Goal: Task Accomplishment & Management: Manage account settings

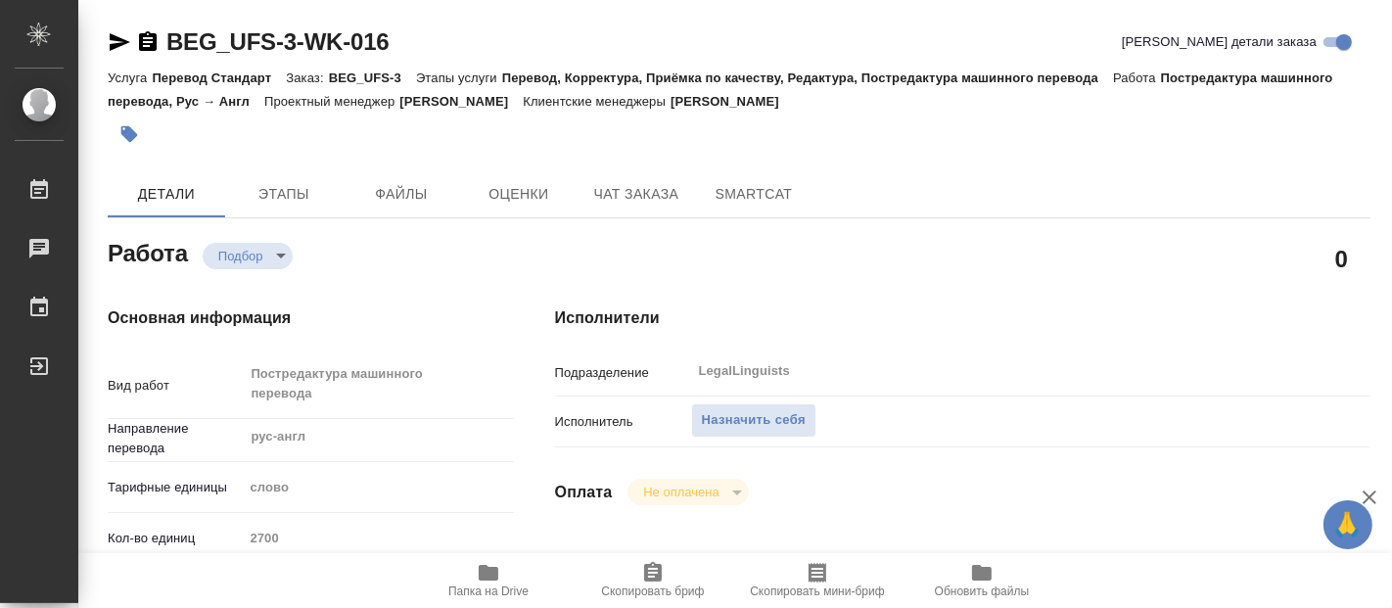
type textarea "x"
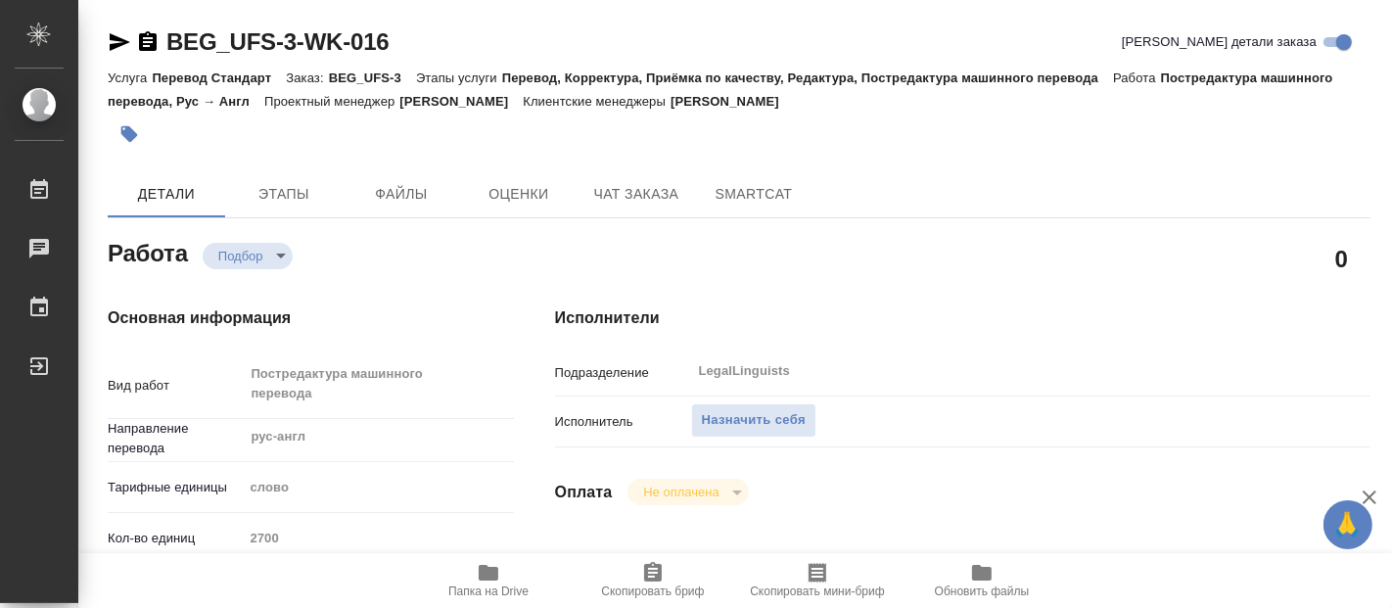
type textarea "x"
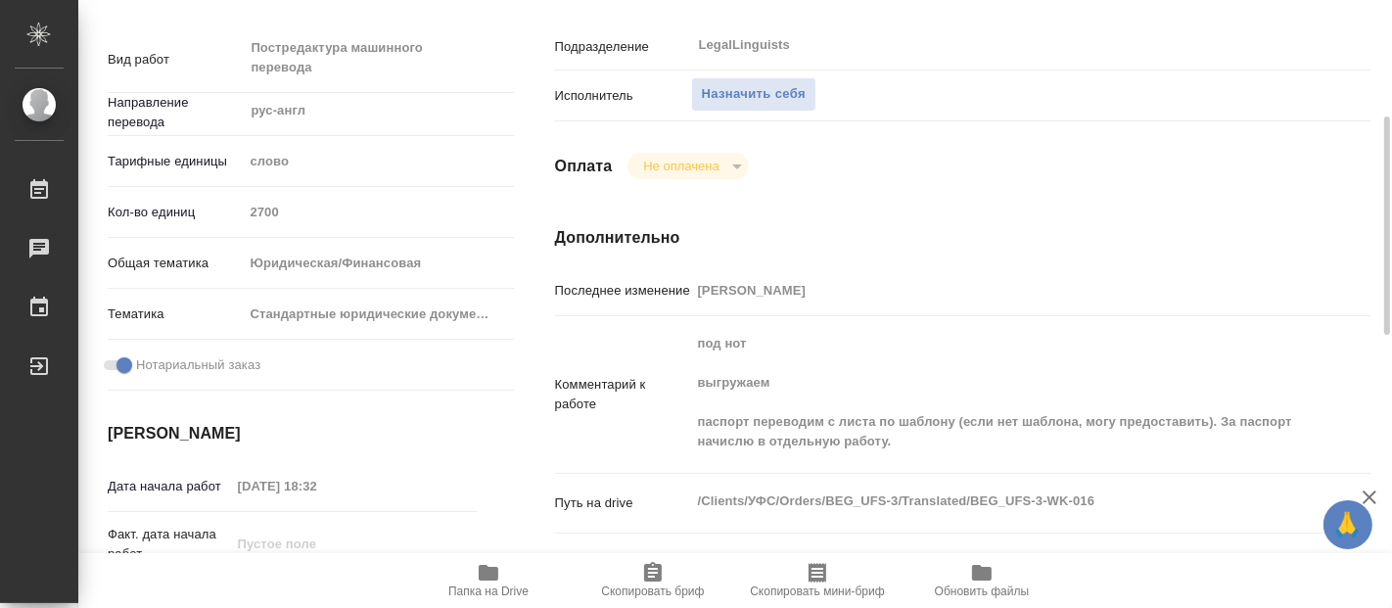
scroll to position [652, 0]
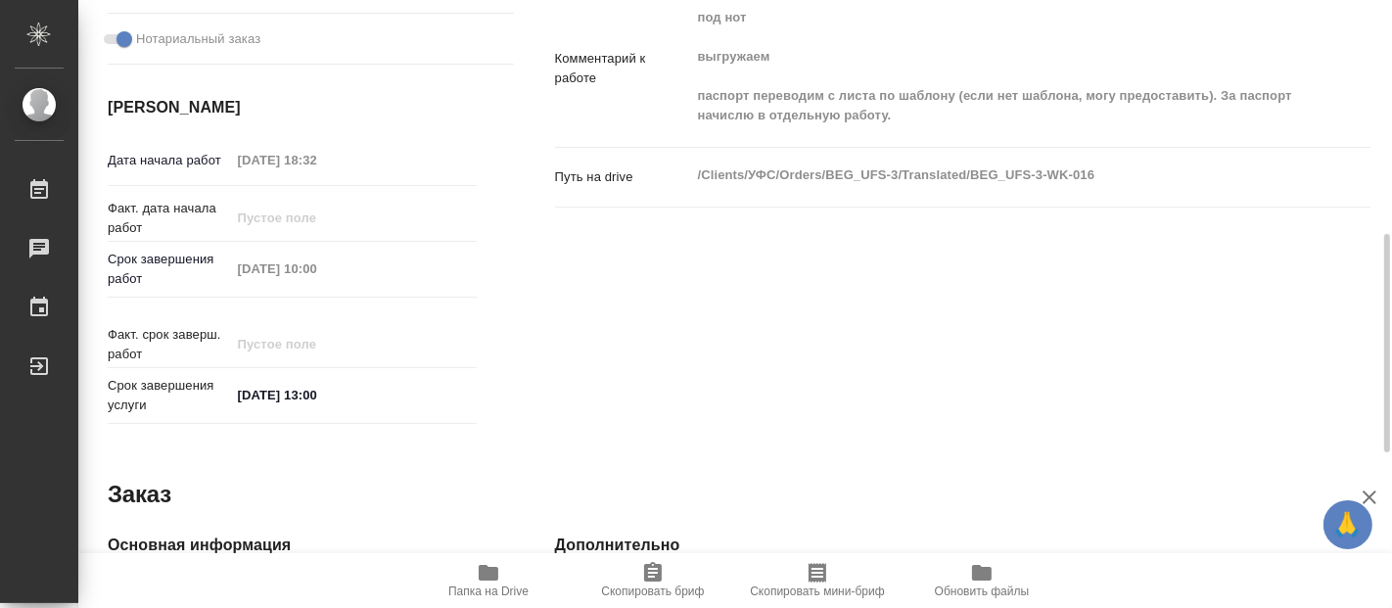
type textarea "x"
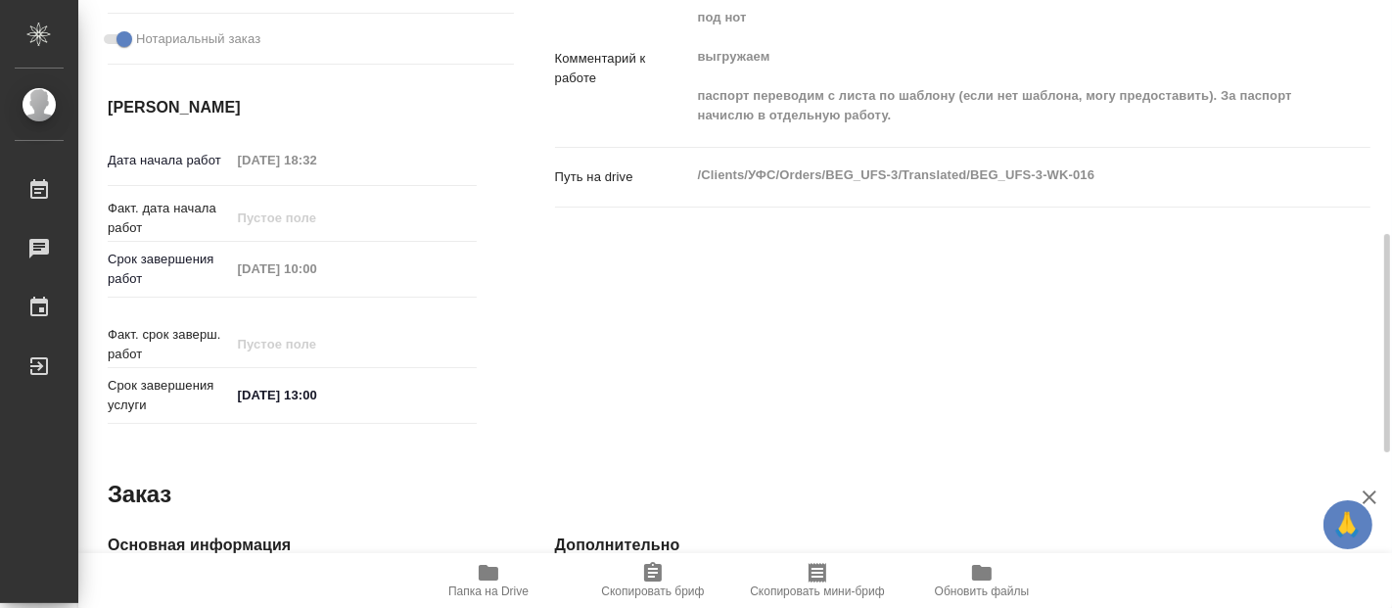
type textarea "x"
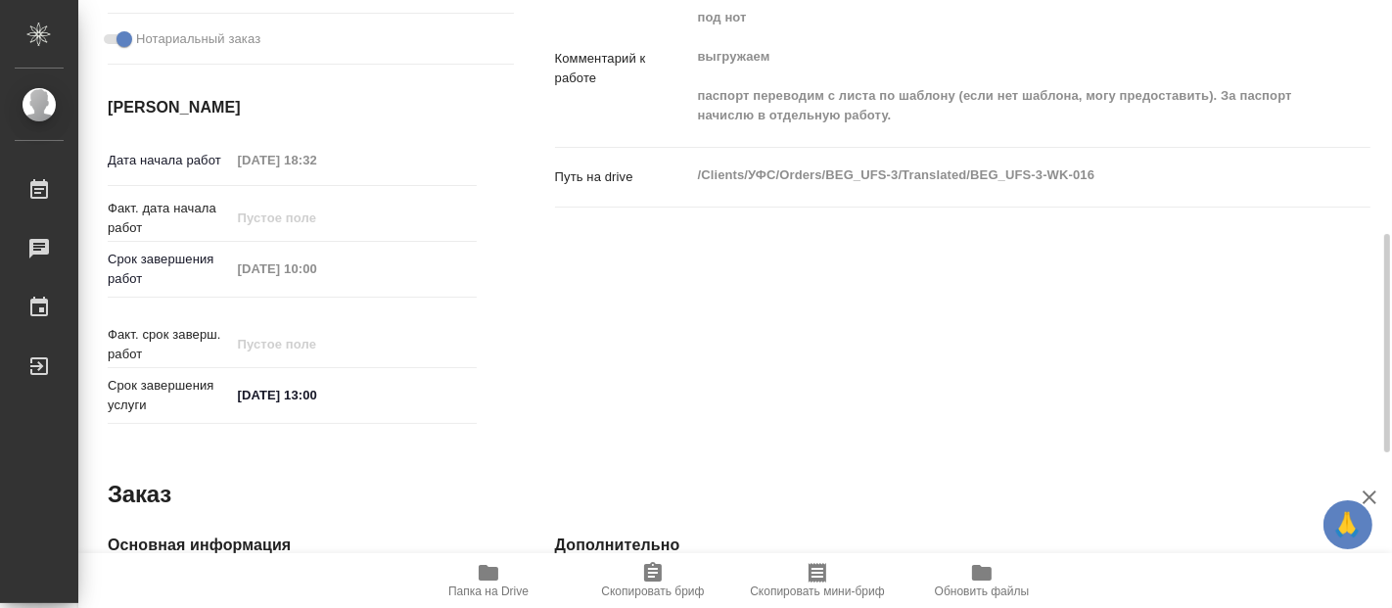
type textarea "x"
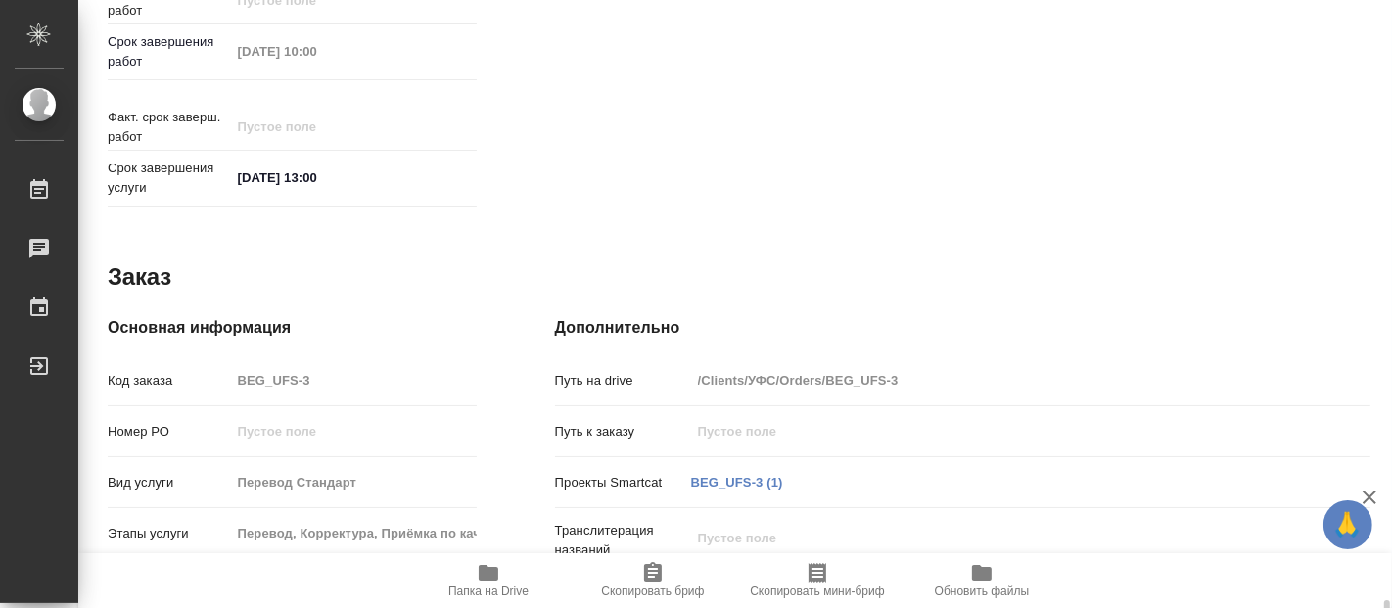
scroll to position [1081, 0]
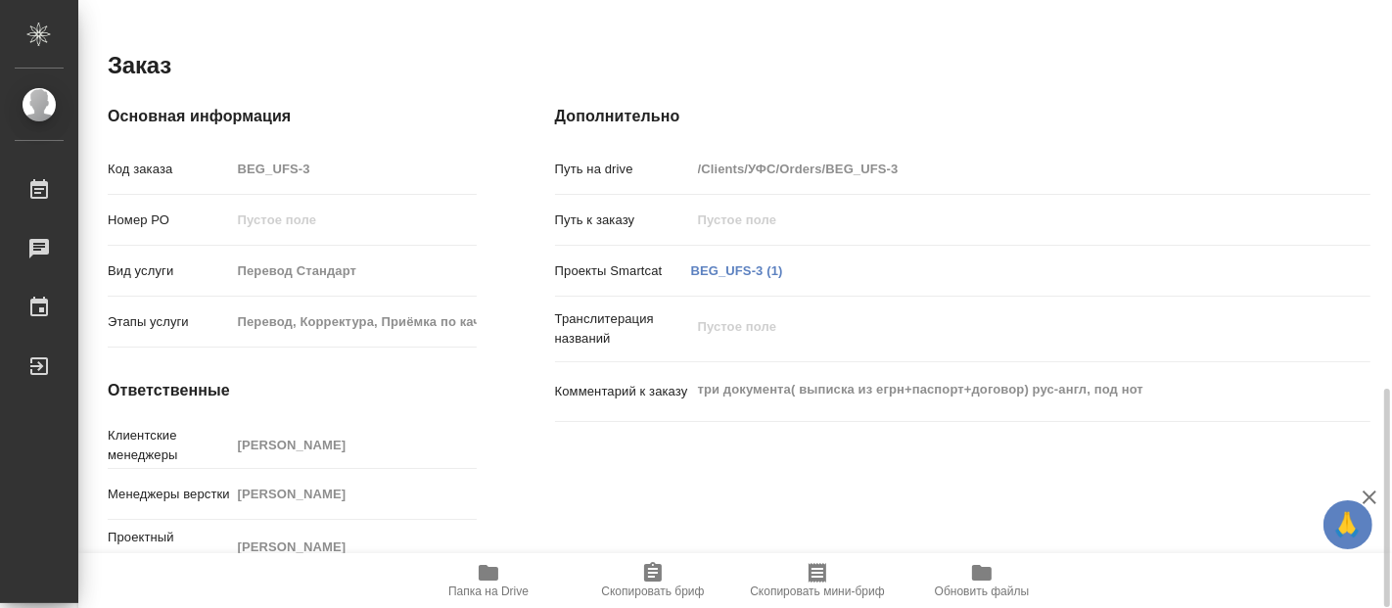
type textarea "x"
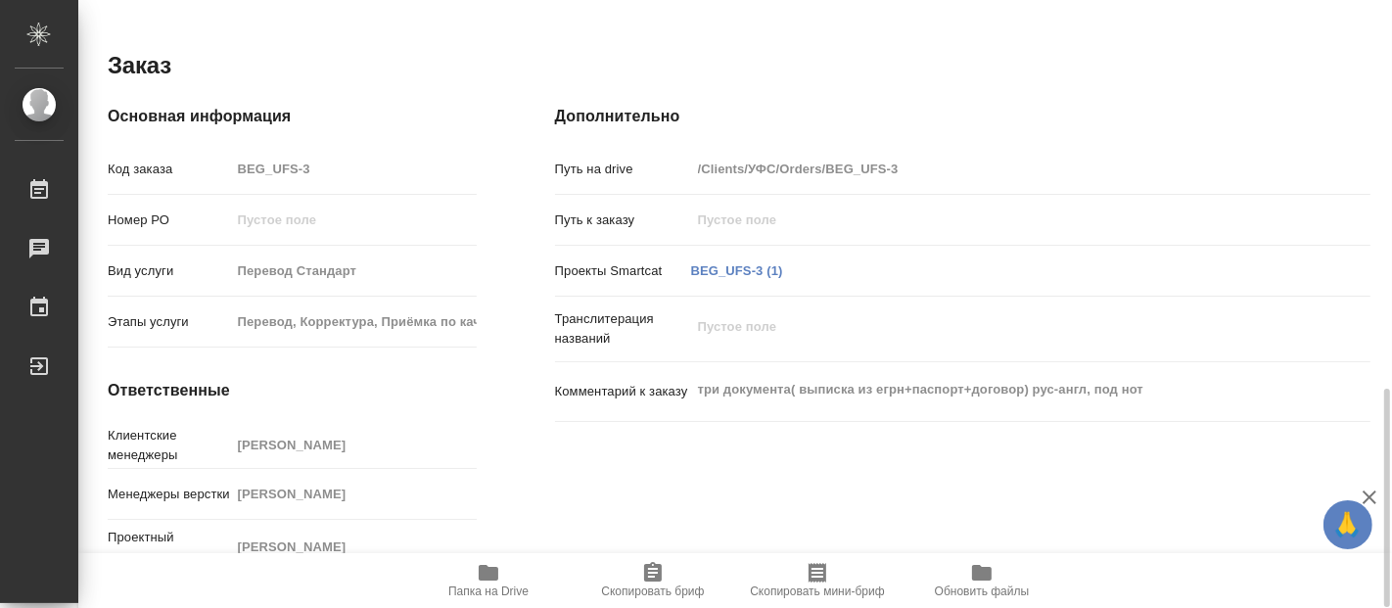
type textarea "x"
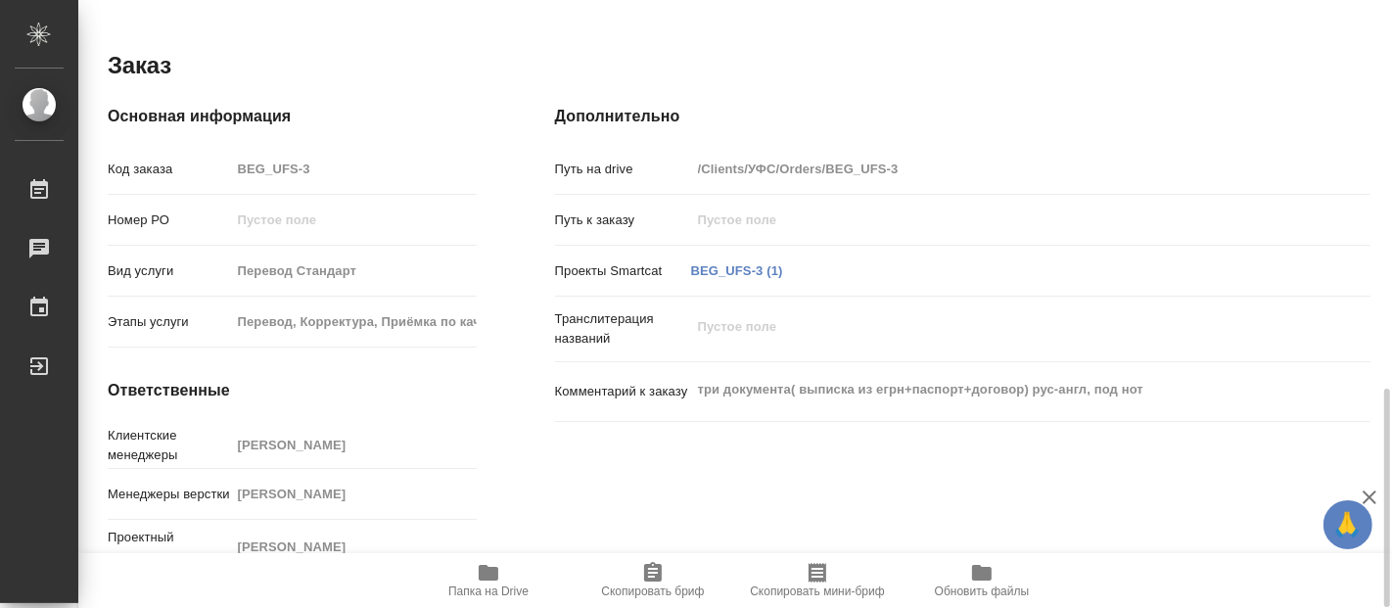
type textarea "x"
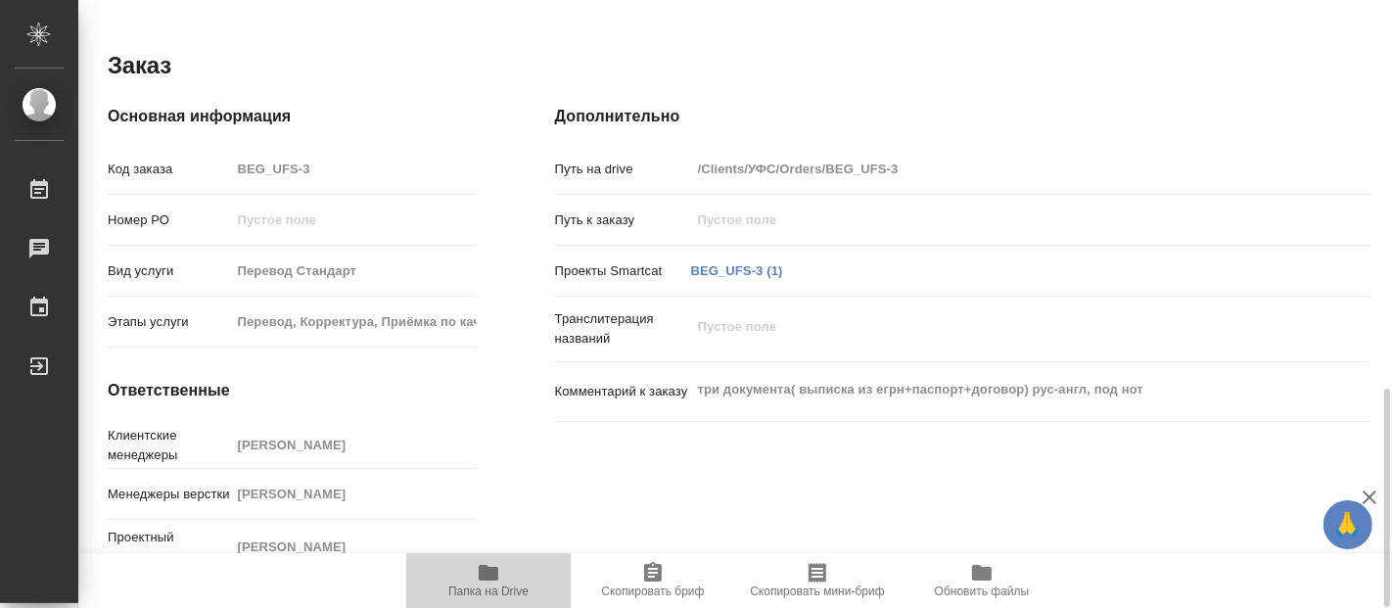
click at [495, 586] on span "Папка на Drive" at bounding box center [488, 591] width 80 height 14
type textarea "x"
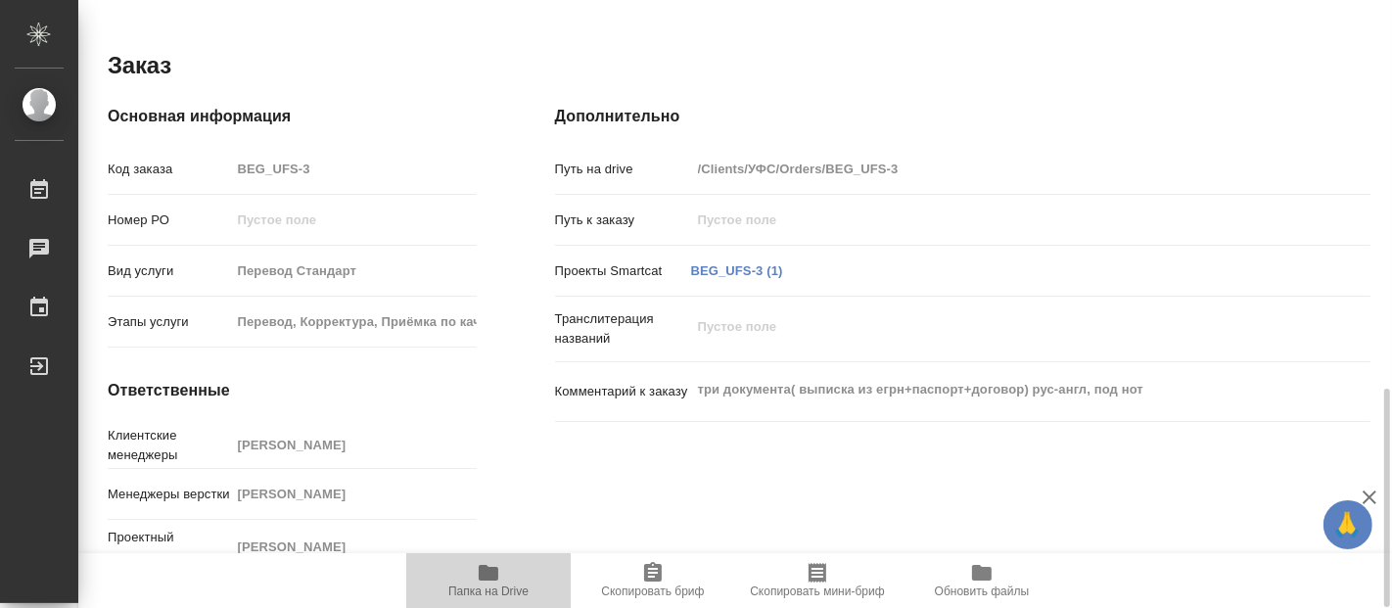
type textarea "x"
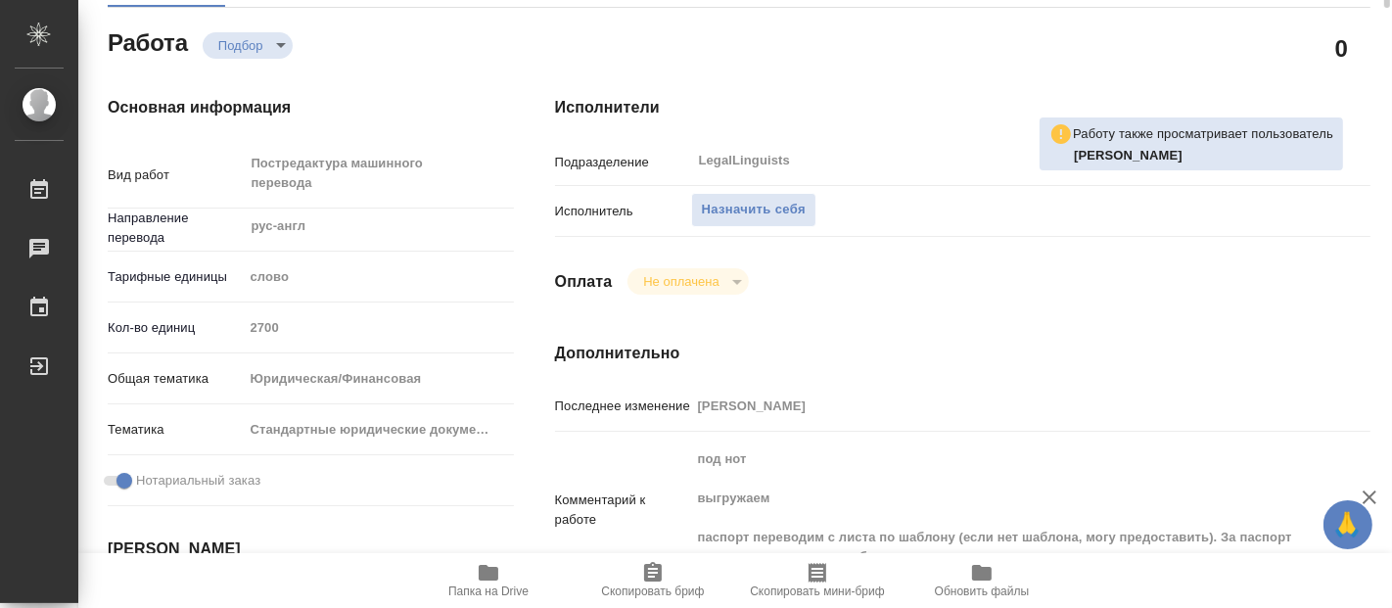
scroll to position [0, 0]
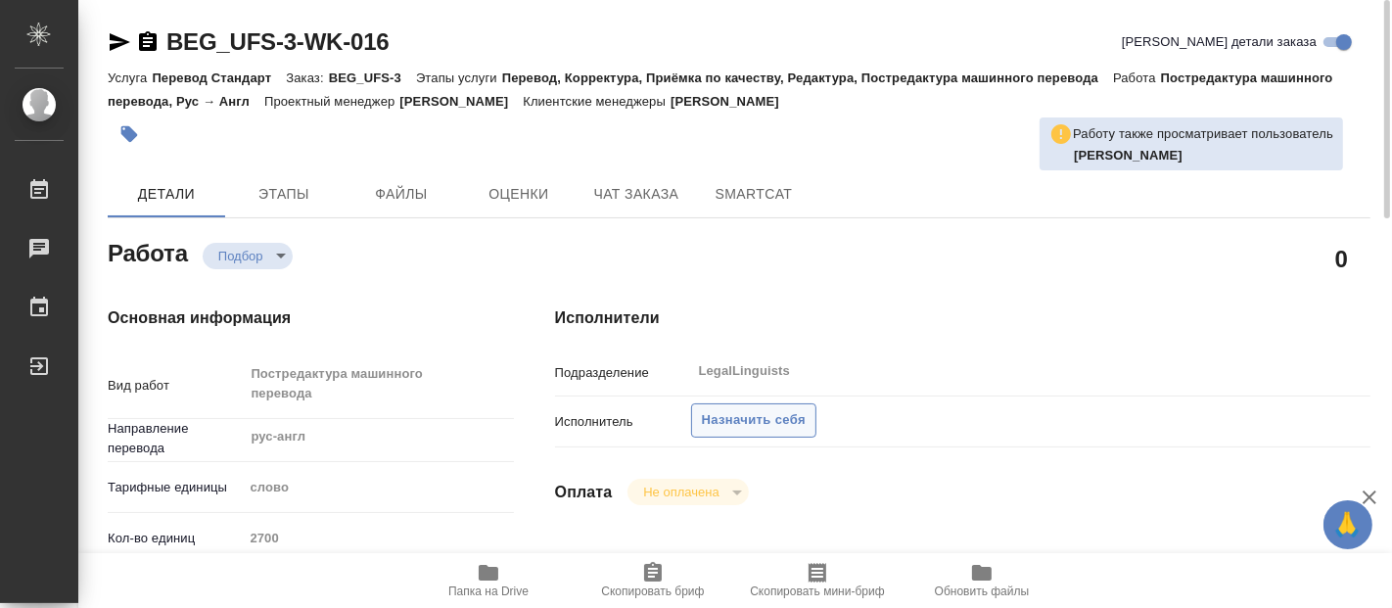
click at [737, 417] on span "Назначить себя" at bounding box center [754, 420] width 104 height 23
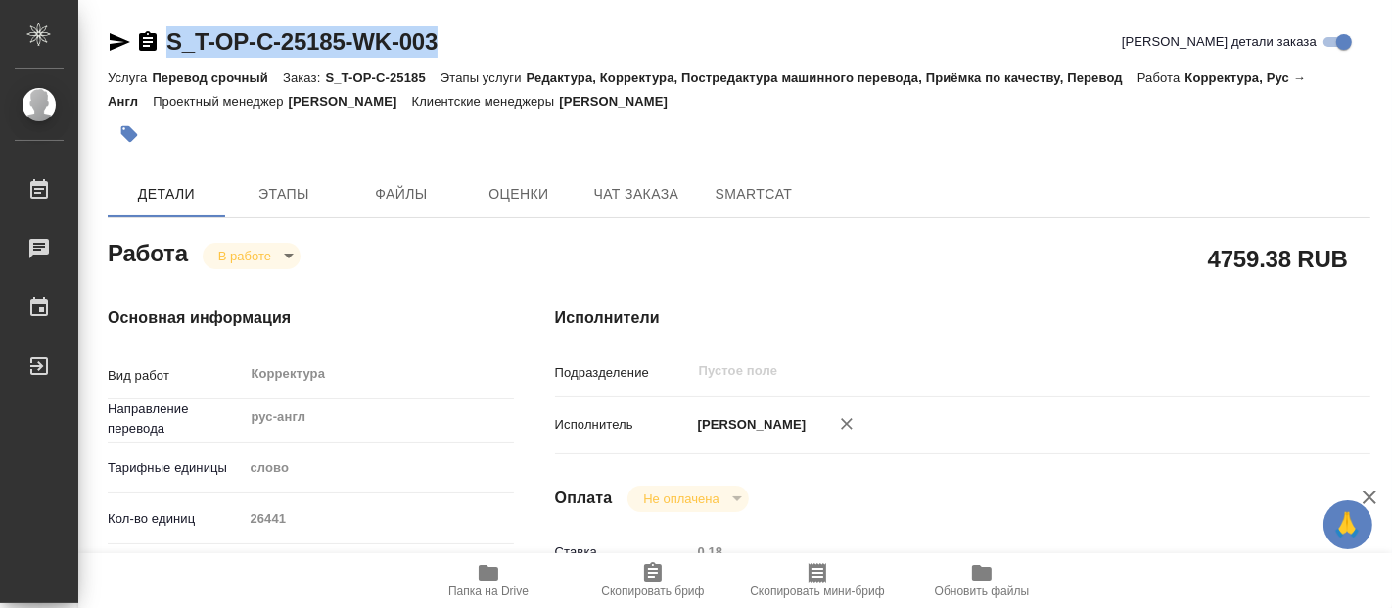
drag, startPoint x: 443, startPoint y: 40, endPoint x: 173, endPoint y: 46, distance: 270.2
click at [173, 46] on div "S_T-OP-C-25185-WK-003 Кратко детали заказа" at bounding box center [739, 41] width 1263 height 31
copy link "S_T-OP-C-25185-WK-003"
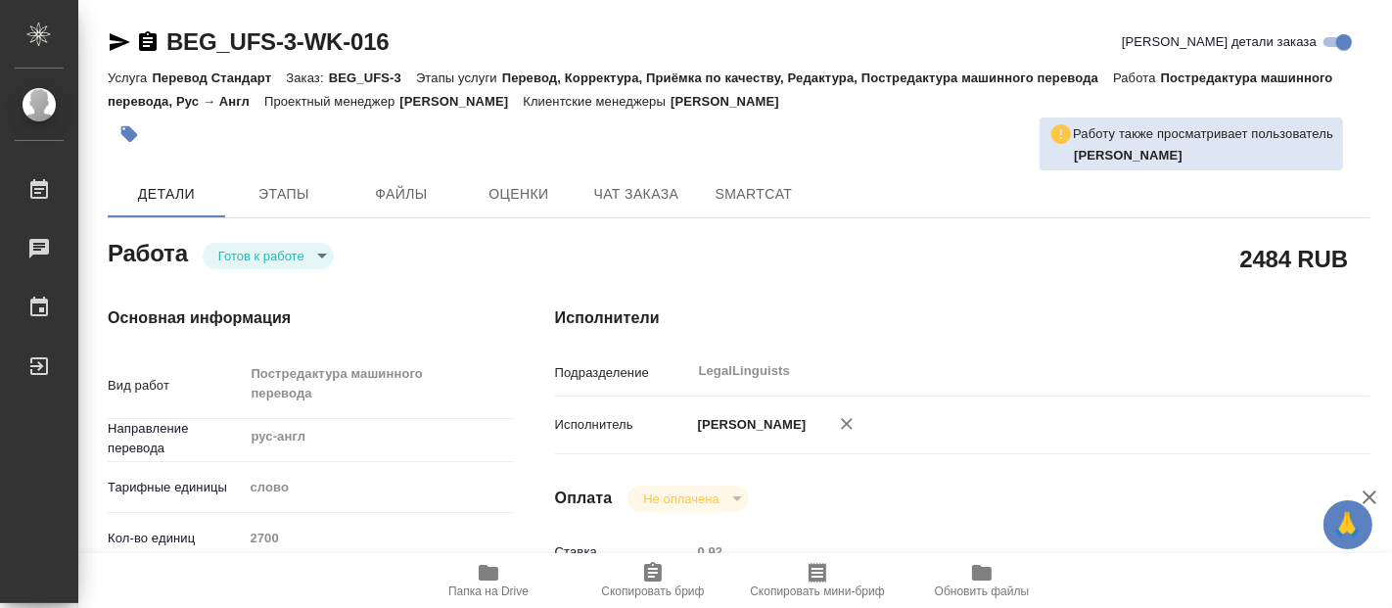
click at [314, 253] on body "🙏 .cls-1 fill:#fff; AWATERA [PERSON_NAME] Чаты График Выйти BEG_UFS-3-WK-016 Кр…" at bounding box center [696, 304] width 1392 height 608
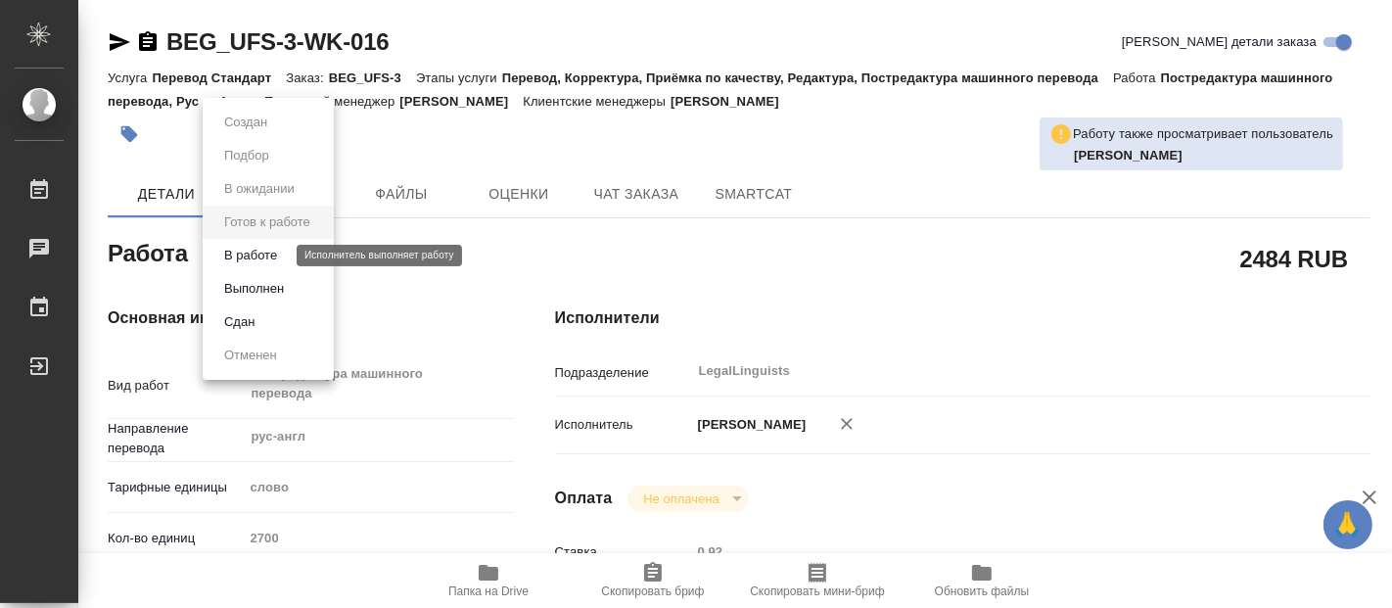
click at [229, 258] on button "В работе" at bounding box center [250, 256] width 65 height 22
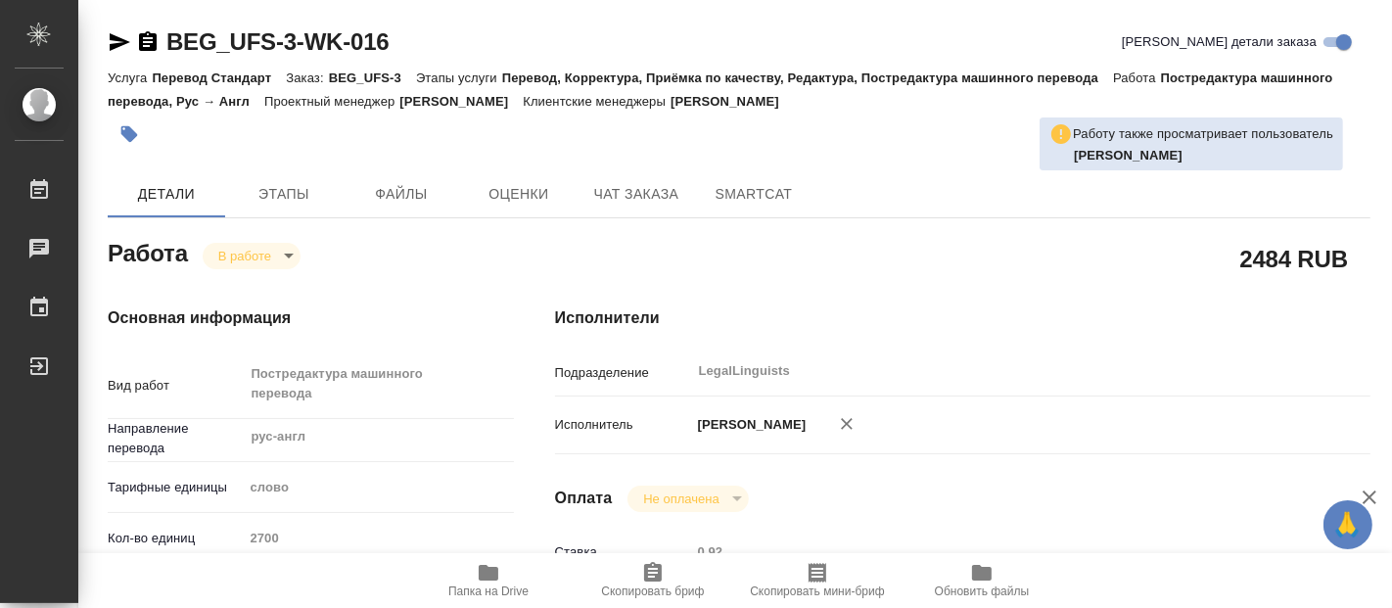
type textarea "x"
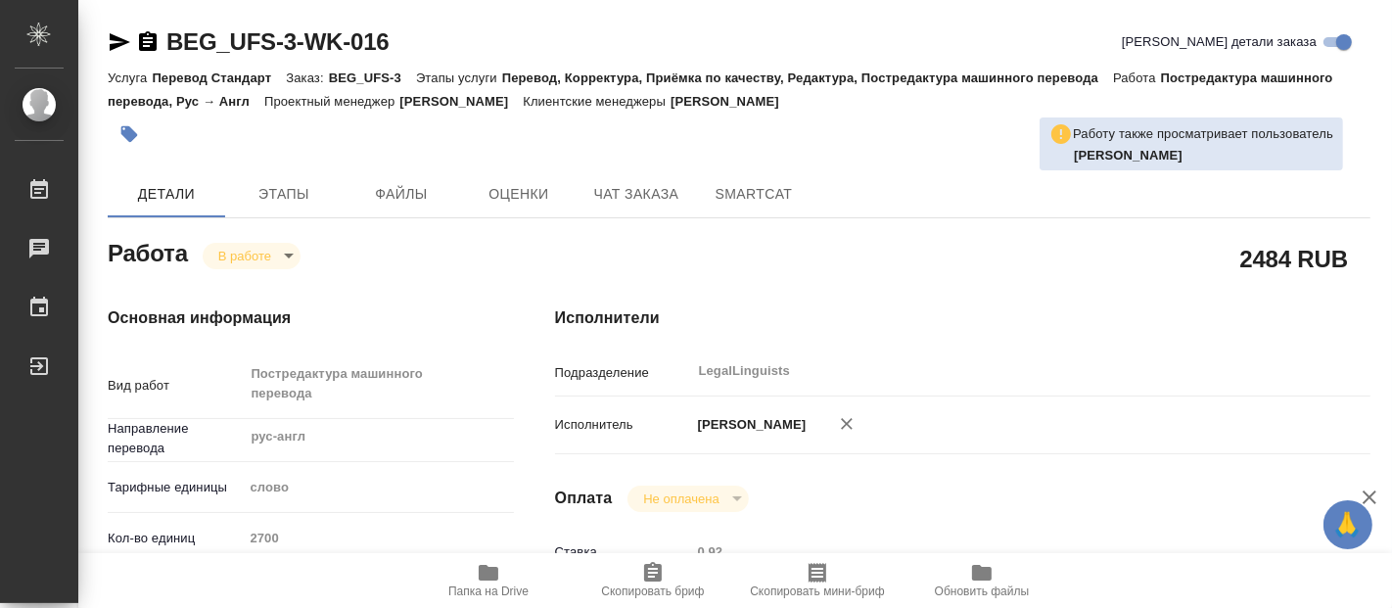
type textarea "x"
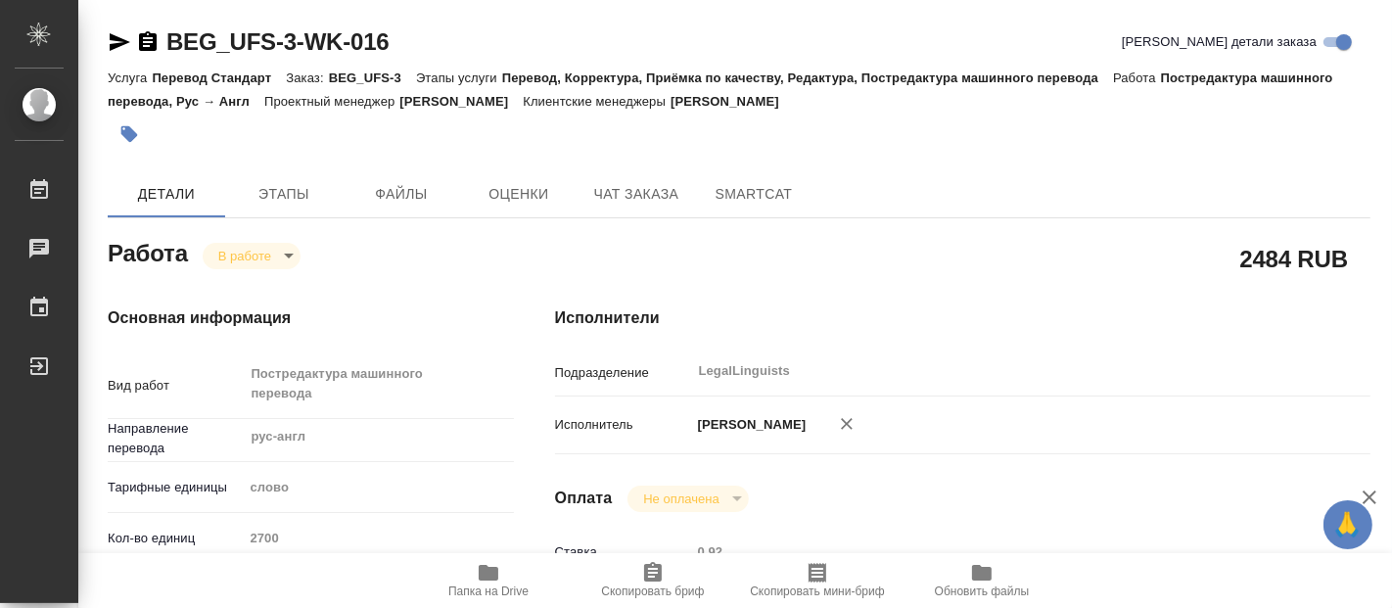
type textarea "x"
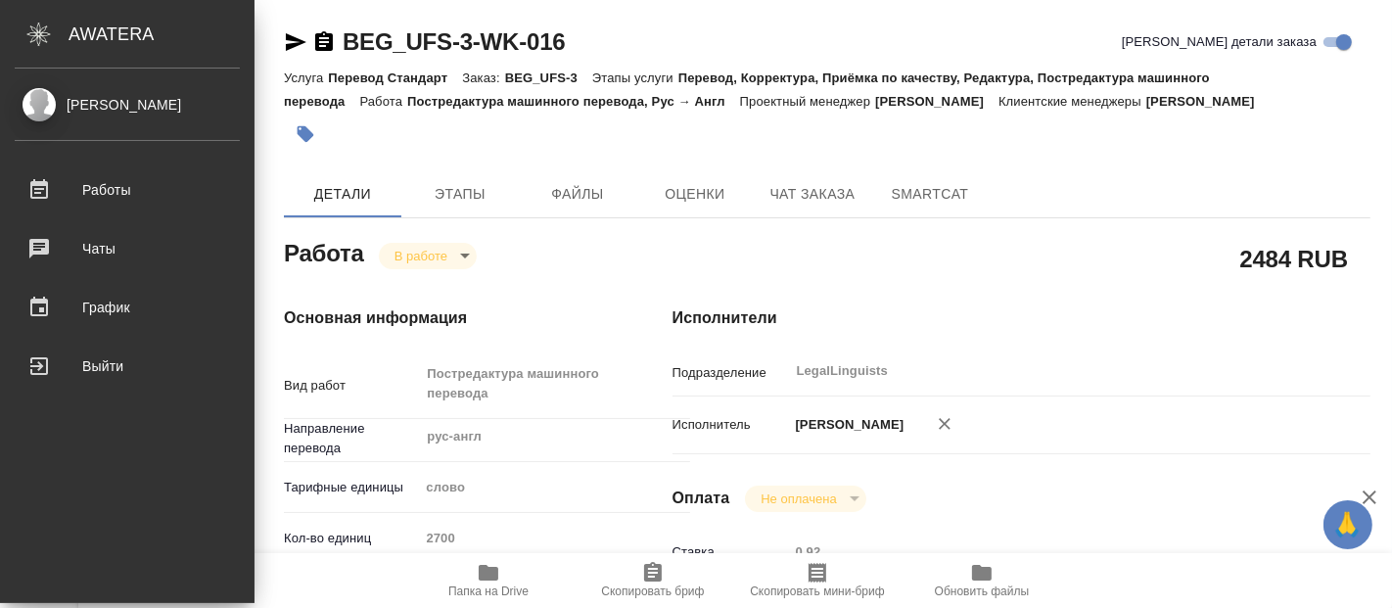
type textarea "x"
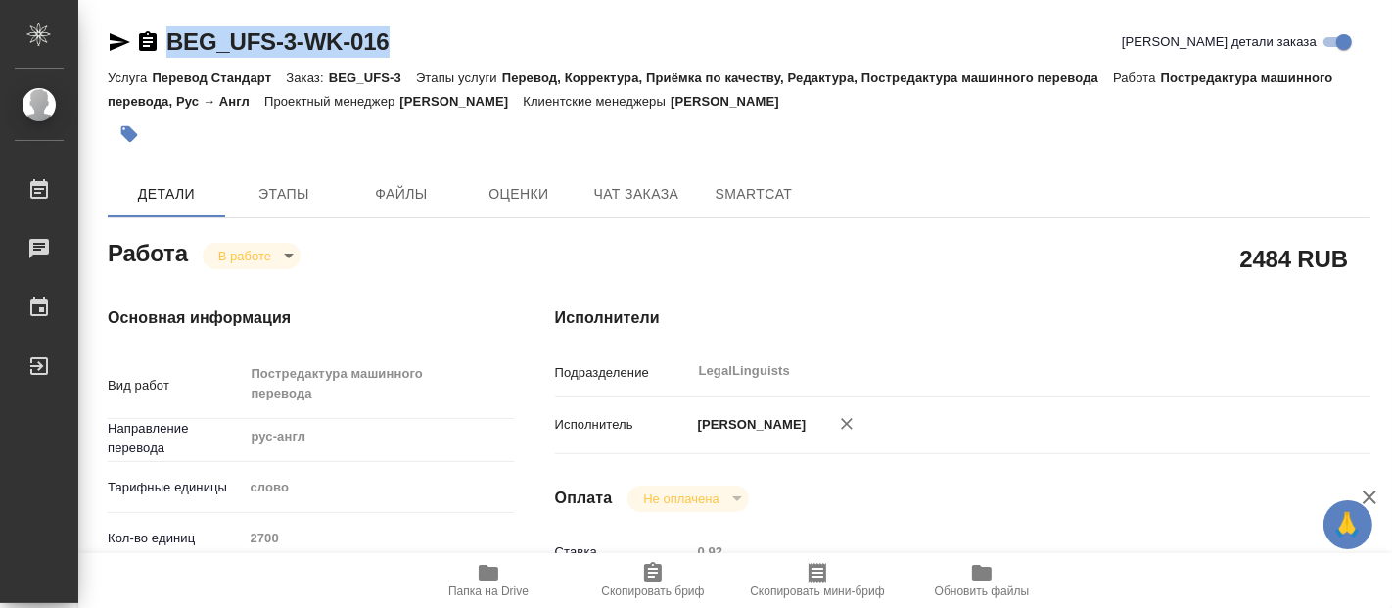
drag, startPoint x: 387, startPoint y: 37, endPoint x: 165, endPoint y: 40, distance: 221.2
click at [165, 40] on div "BEG_UFS-3-WK-016 Кратко детали заказа" at bounding box center [739, 41] width 1263 height 31
copy link "BEG_UFS-3-WK-016"
